Goal: Task Accomplishment & Management: Use online tool/utility

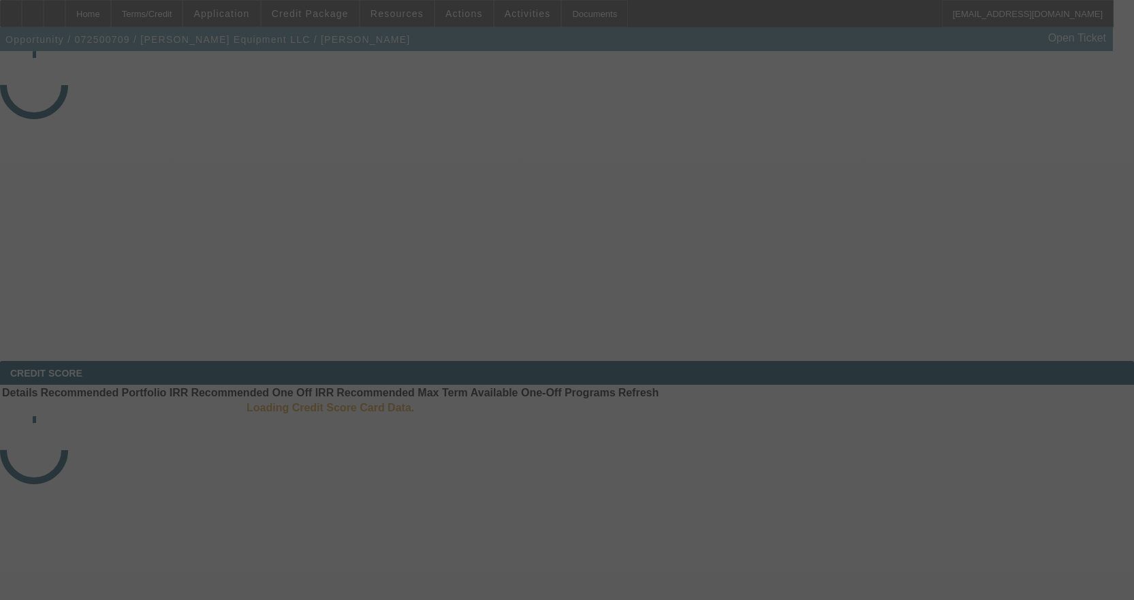
select select "3"
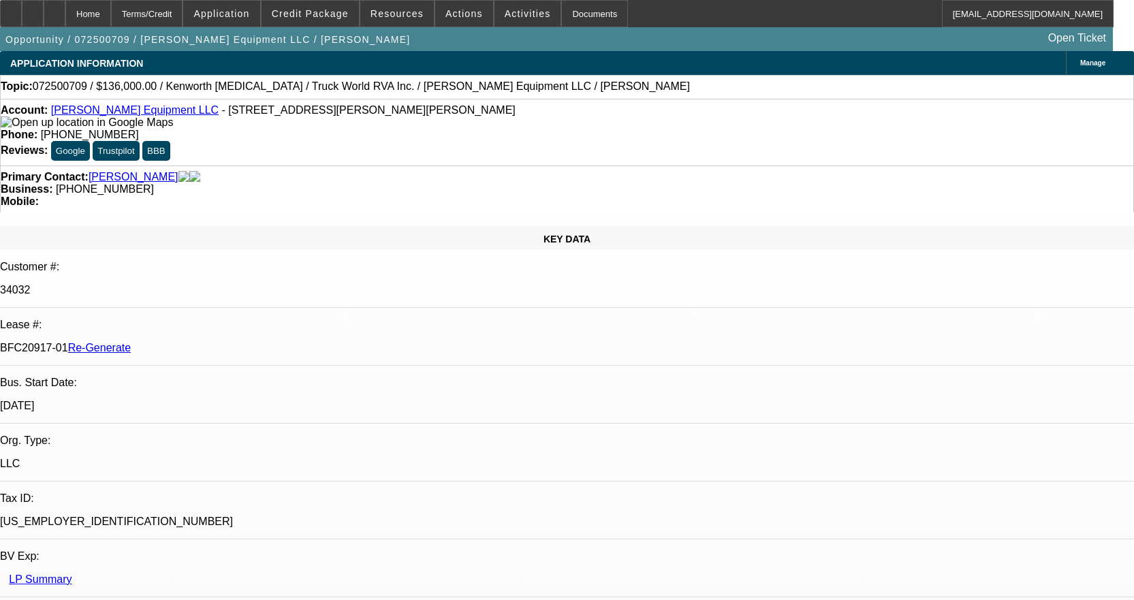
select select "0.15"
select select "2"
select select "0"
select select "6"
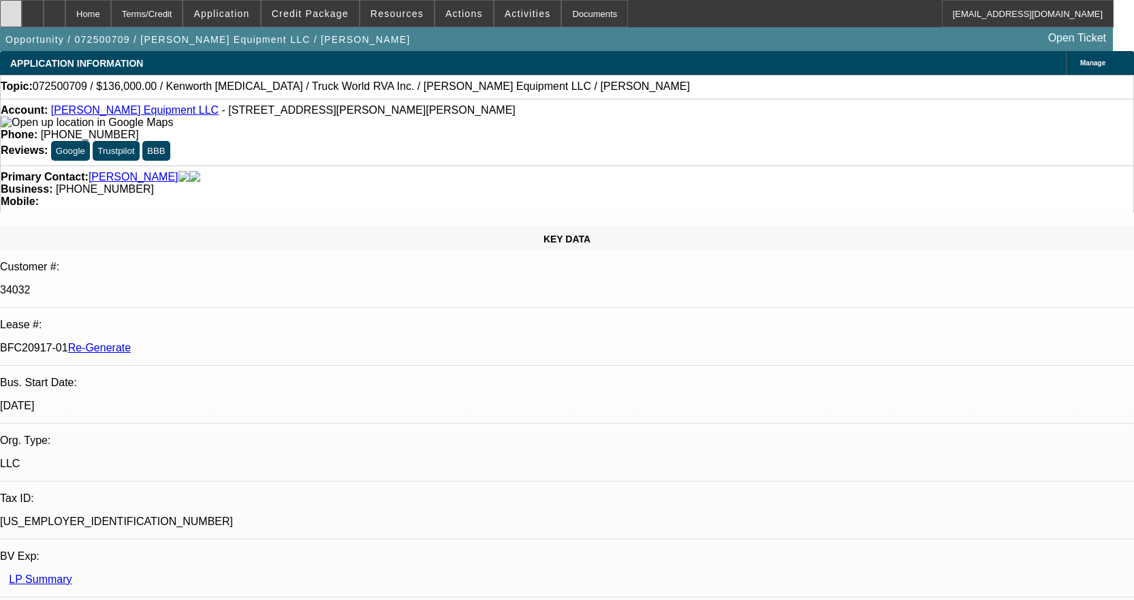
click at [11, 9] on icon at bounding box center [11, 9] width 0 height 0
click at [505, 15] on span "Activities" at bounding box center [528, 13] width 46 height 11
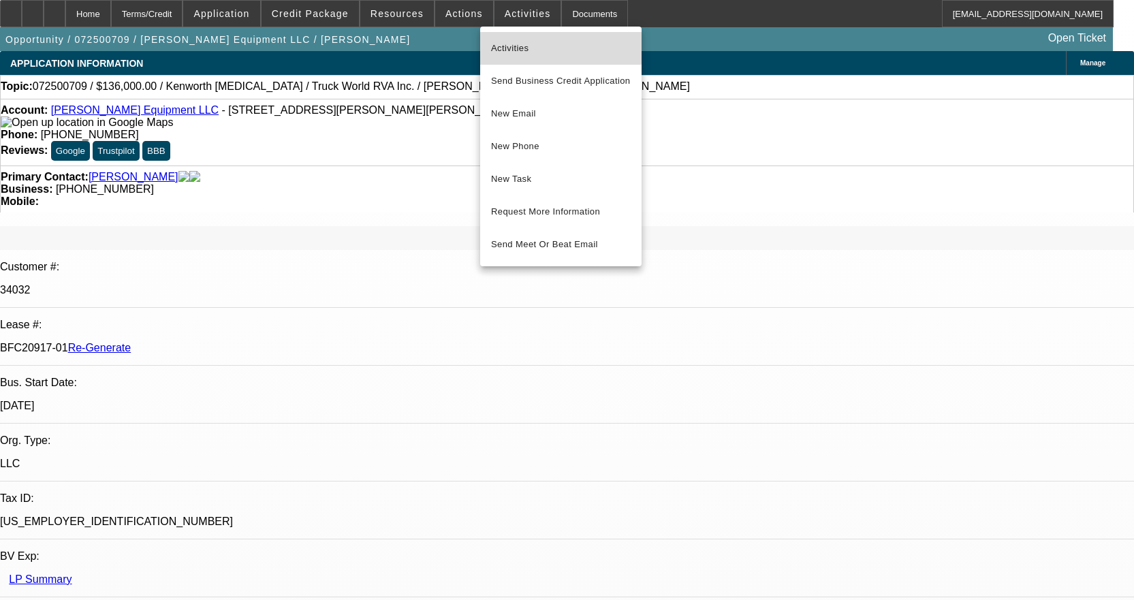
click at [509, 44] on span "Activities" at bounding box center [561, 48] width 140 height 16
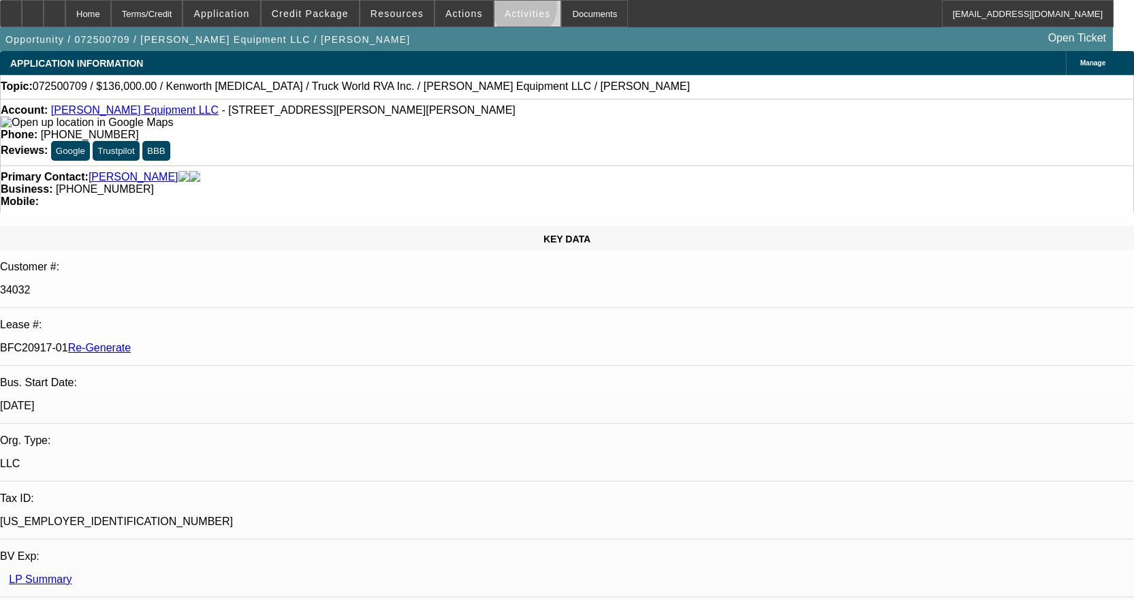
click at [510, 10] on span "Activities" at bounding box center [528, 13] width 46 height 11
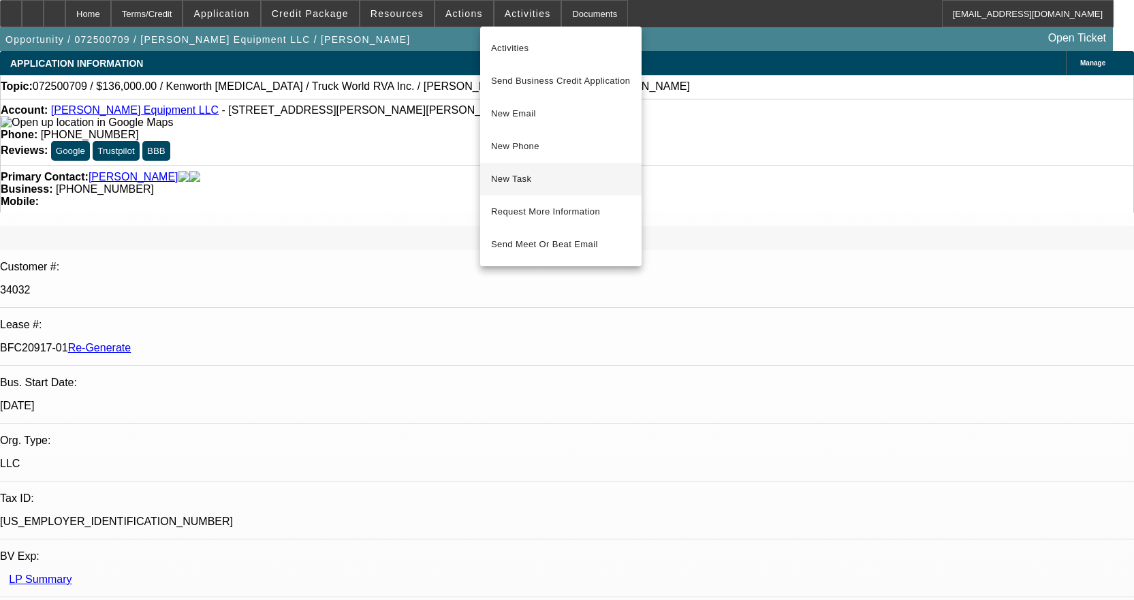
click at [537, 175] on span "New Task" at bounding box center [561, 179] width 140 height 16
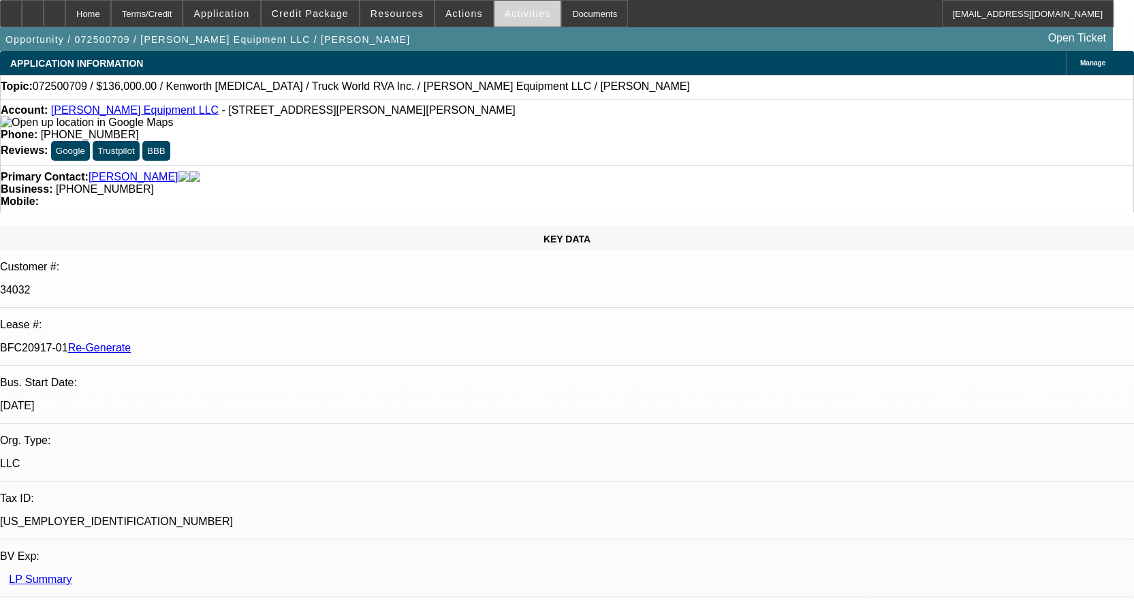
click at [522, 20] on span at bounding box center [527, 13] width 67 height 33
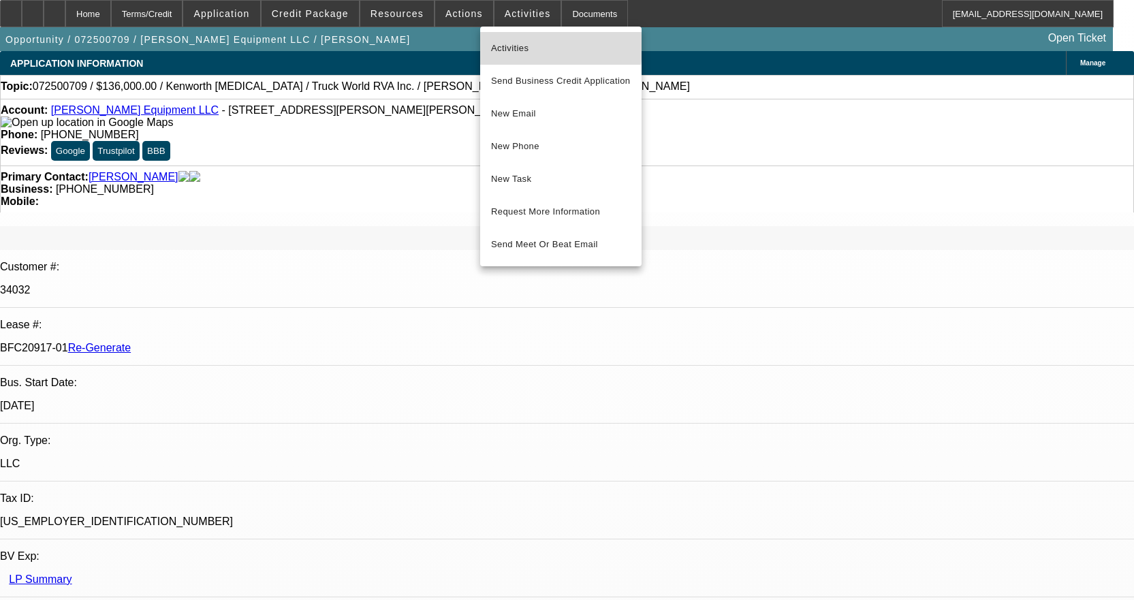
click at [512, 46] on span "Activities" at bounding box center [561, 48] width 140 height 16
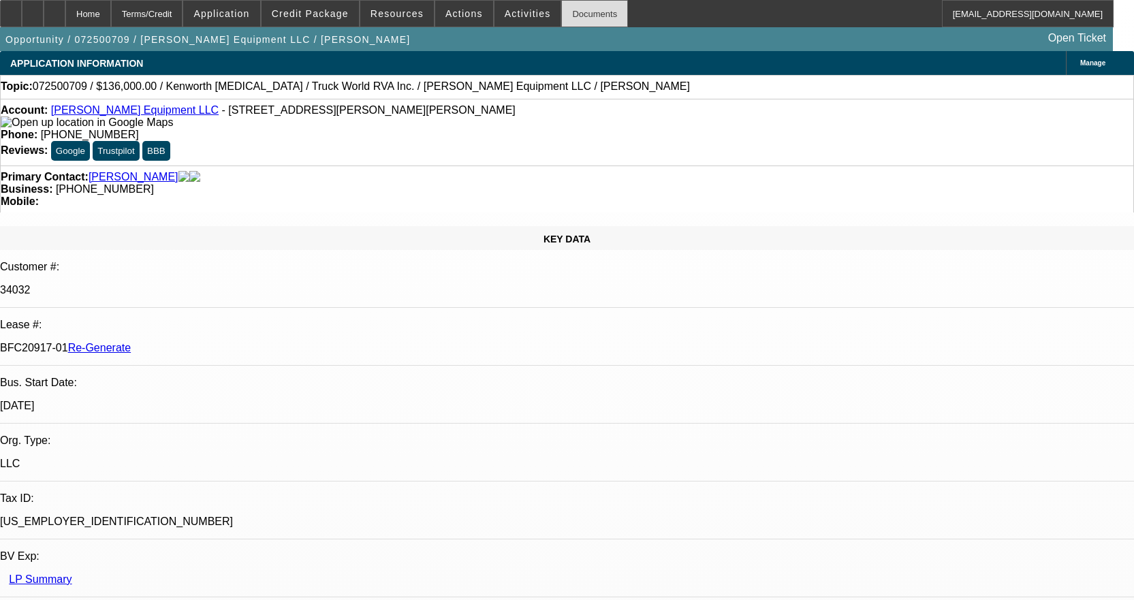
click at [575, 15] on div "Documents" at bounding box center [594, 13] width 67 height 27
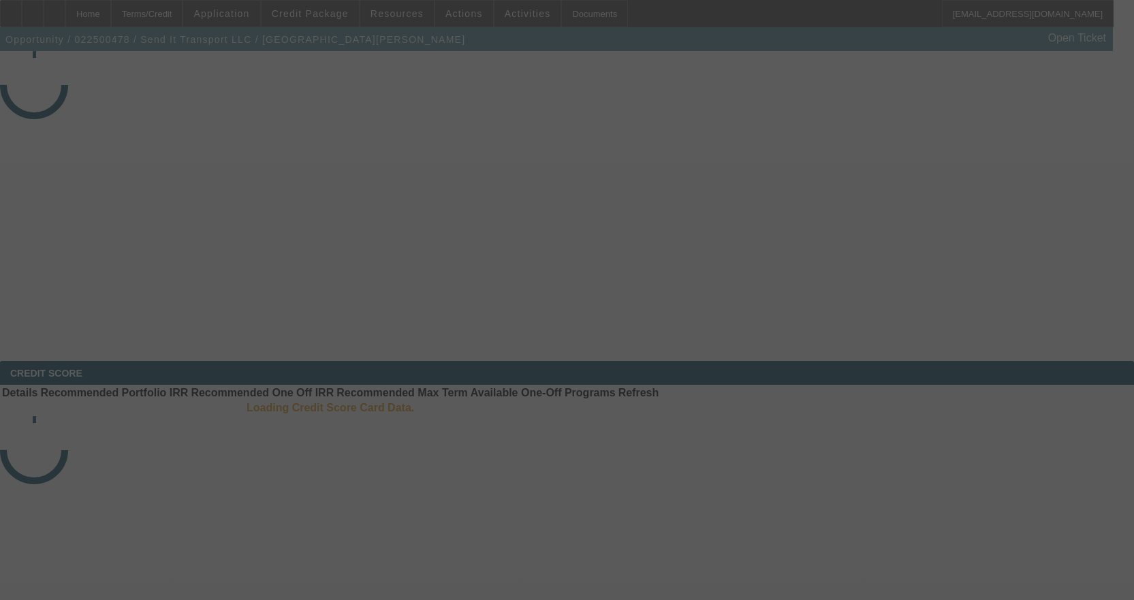
select select "3"
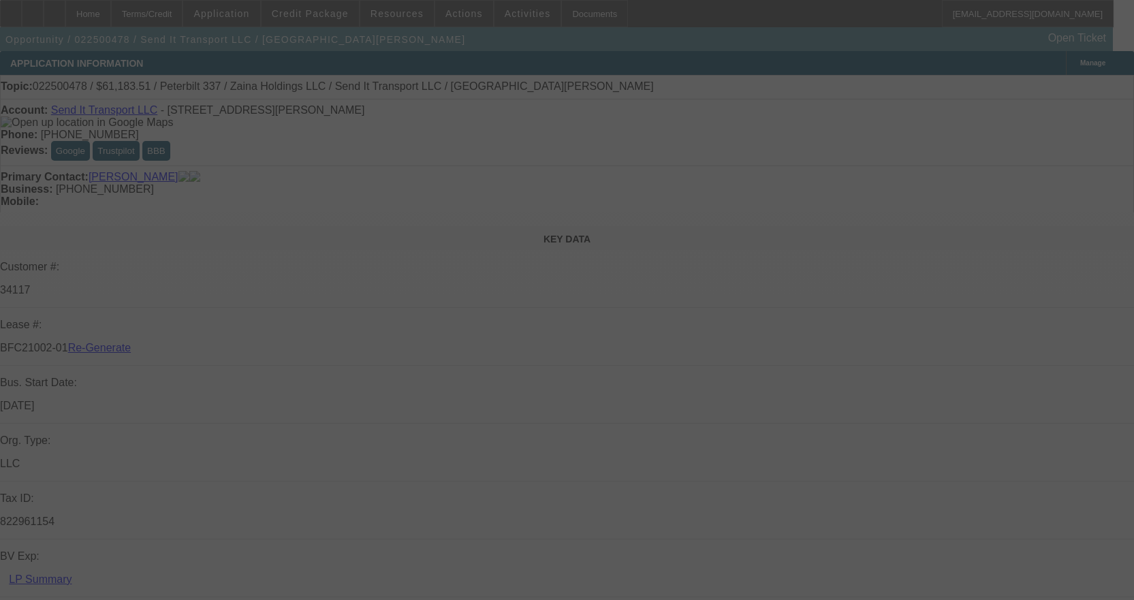
select select "0"
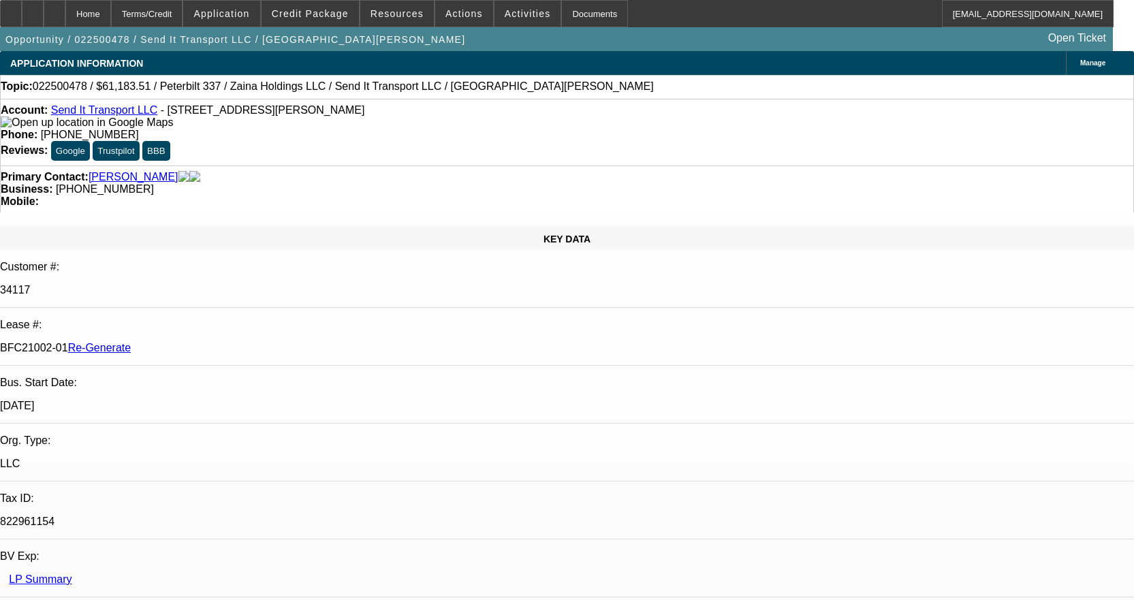
select select "1"
select select "2"
select select "6"
click at [586, 12] on div "Documents" at bounding box center [594, 13] width 67 height 27
click at [518, 13] on span "Activities" at bounding box center [528, 13] width 46 height 11
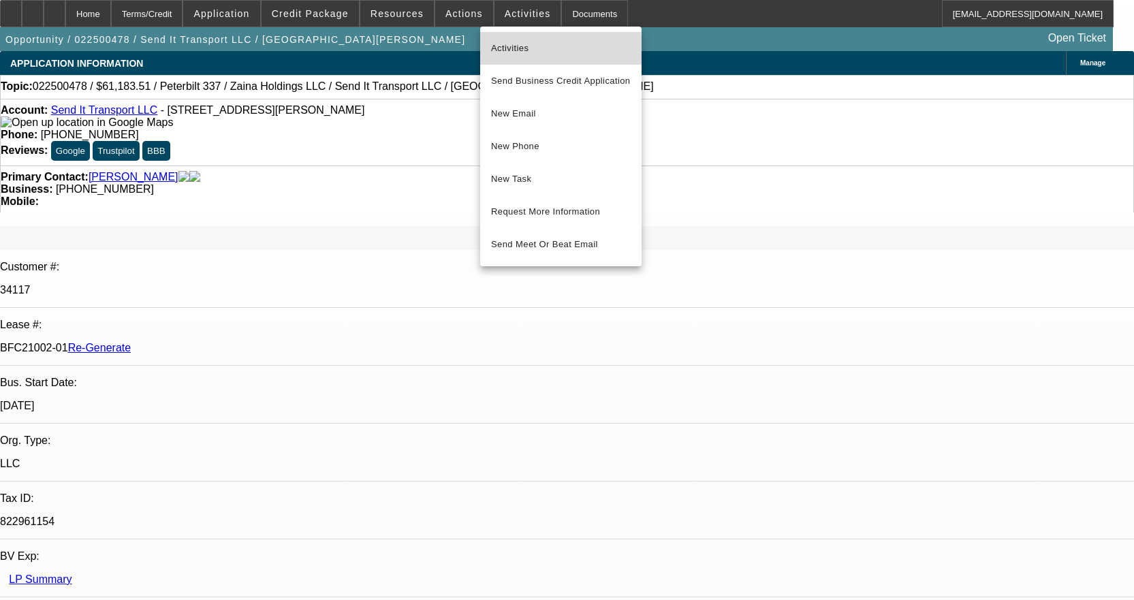
click at [512, 50] on span "Activities" at bounding box center [561, 48] width 140 height 16
